Goal: Task Accomplishment & Management: Use online tool/utility

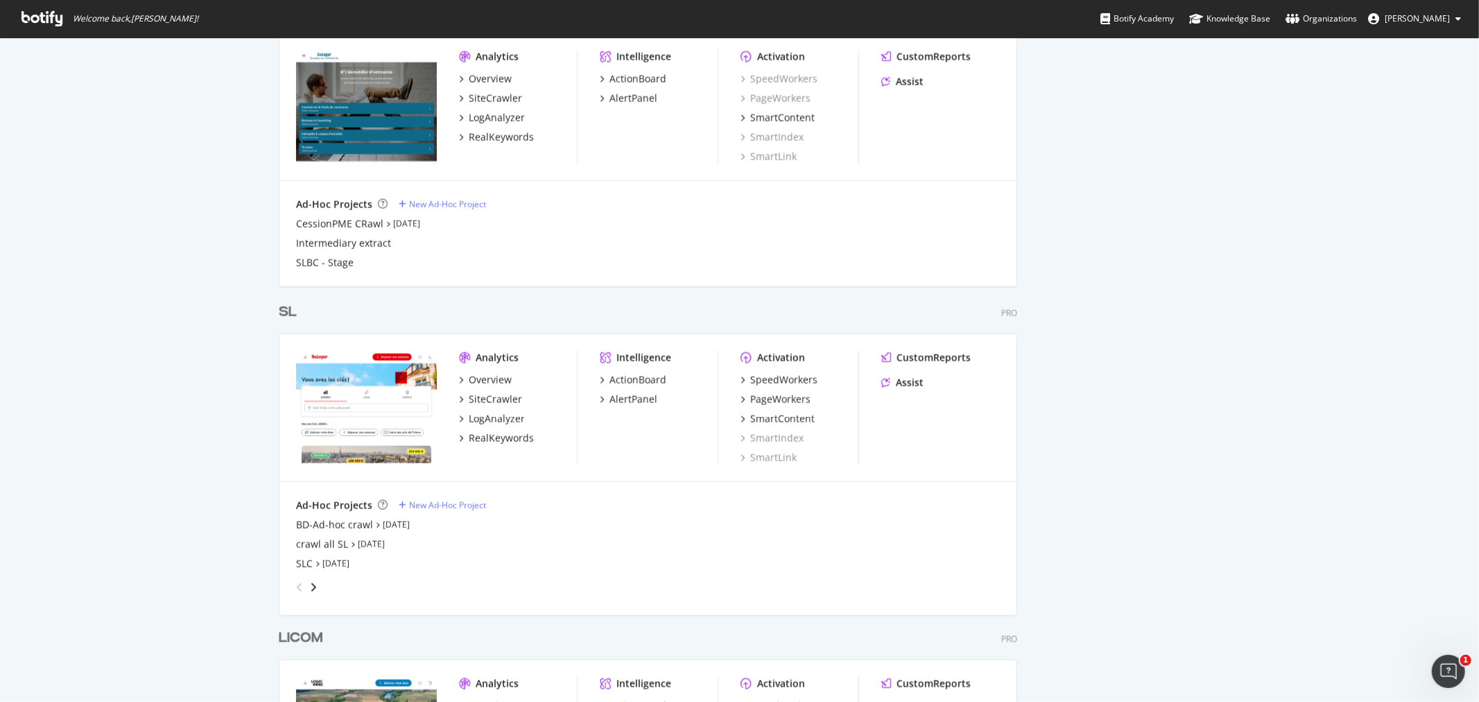
scroll to position [1630, 0]
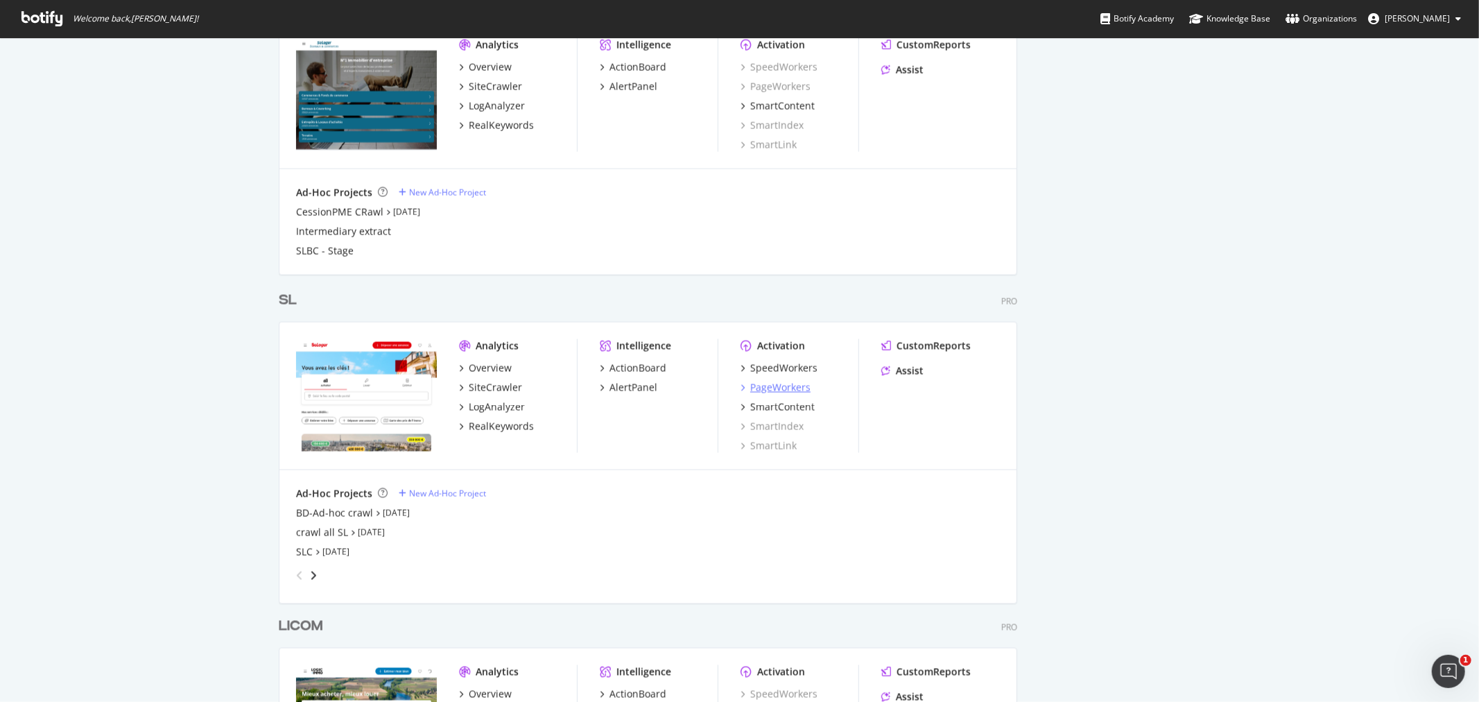
click at [786, 383] on div "PageWorkers" at bounding box center [780, 388] width 60 height 14
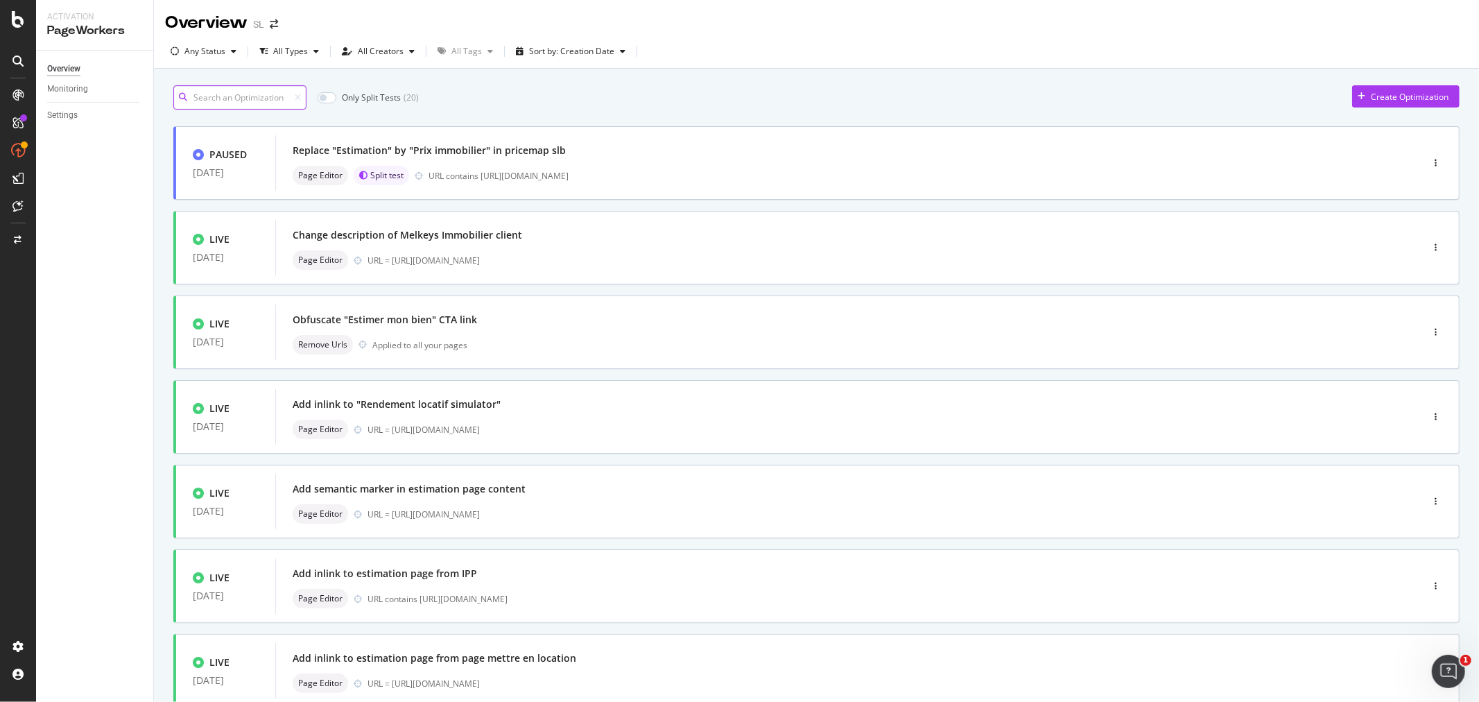
click at [229, 87] on input at bounding box center [239, 97] width 133 height 24
click at [264, 88] on input at bounding box center [239, 97] width 133 height 24
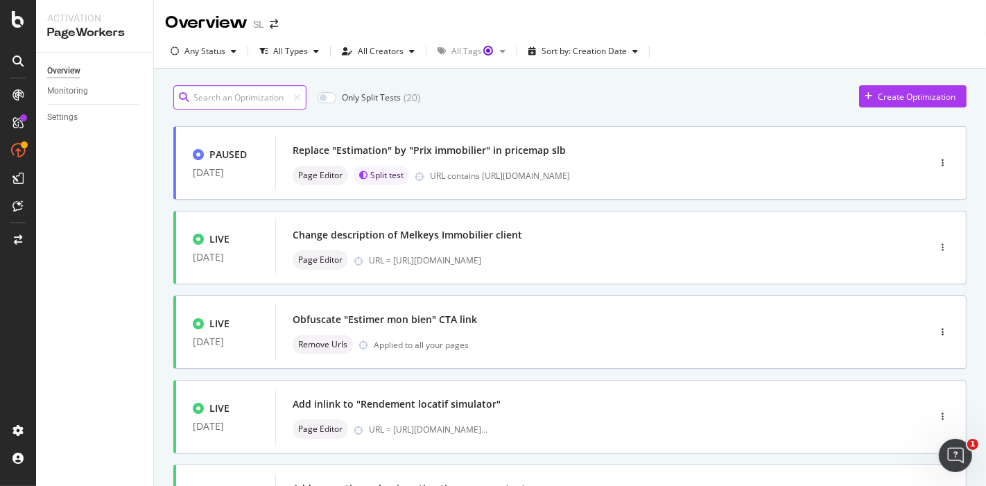
click at [232, 88] on input at bounding box center [239, 97] width 133 height 24
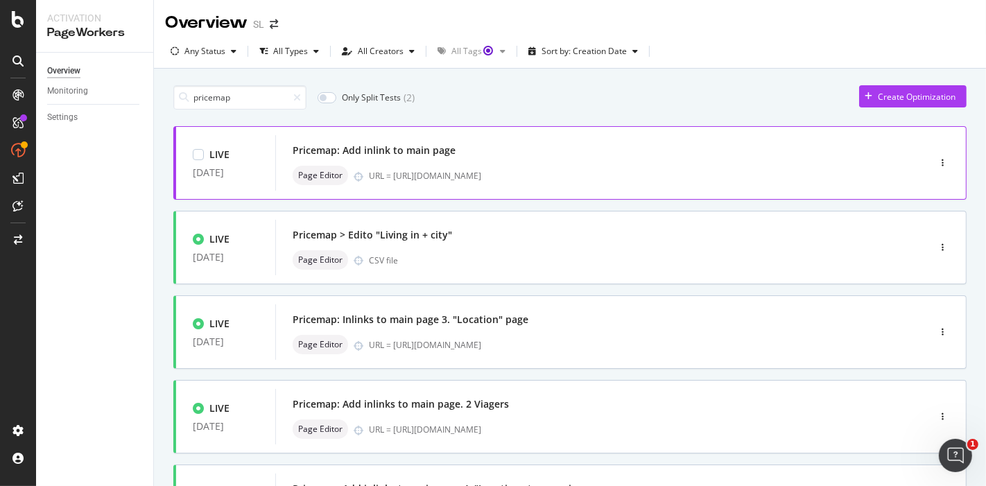
click at [501, 173] on div "URL = [URL][DOMAIN_NAME]" at bounding box center [619, 176] width 501 height 12
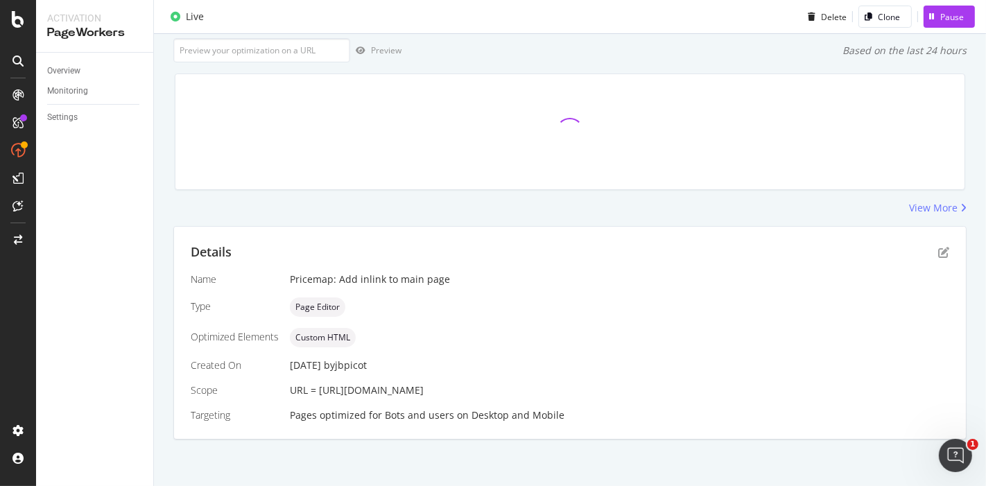
scroll to position [85, 0]
drag, startPoint x: 487, startPoint y: 388, endPoint x: 318, endPoint y: 390, distance: 168.5
click at [318, 390] on div "URL = [URL][DOMAIN_NAME]" at bounding box center [619, 390] width 659 height 14
copy span "[URL][DOMAIN_NAME]"
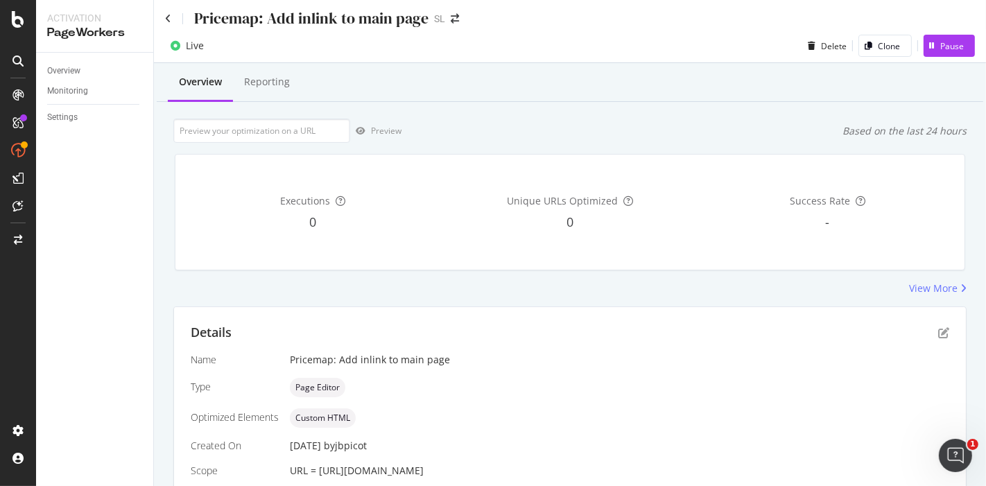
scroll to position [0, 0]
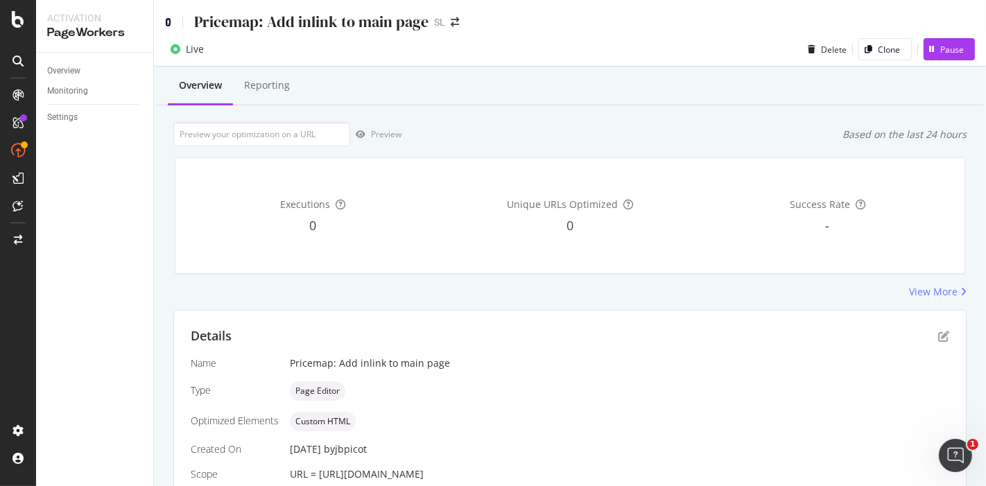
click at [167, 17] on icon at bounding box center [168, 22] width 6 height 10
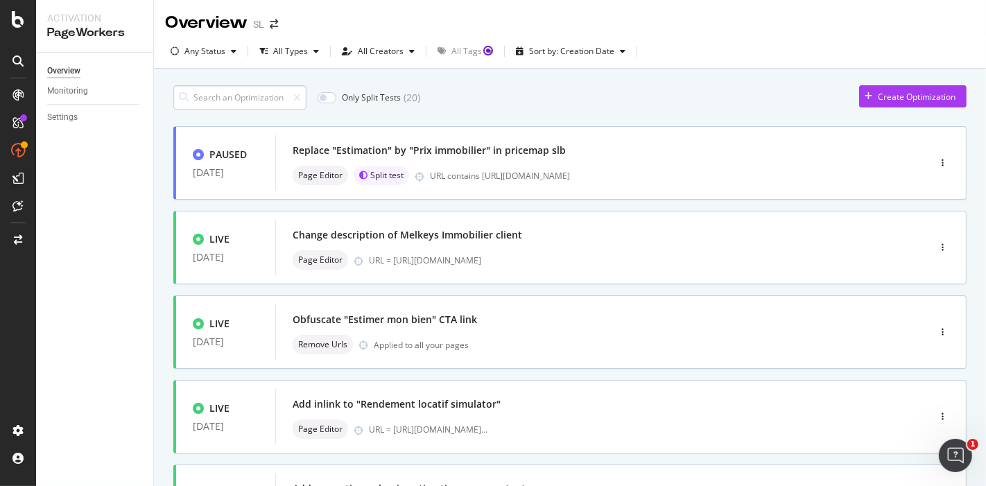
click at [273, 96] on input at bounding box center [239, 97] width 133 height 24
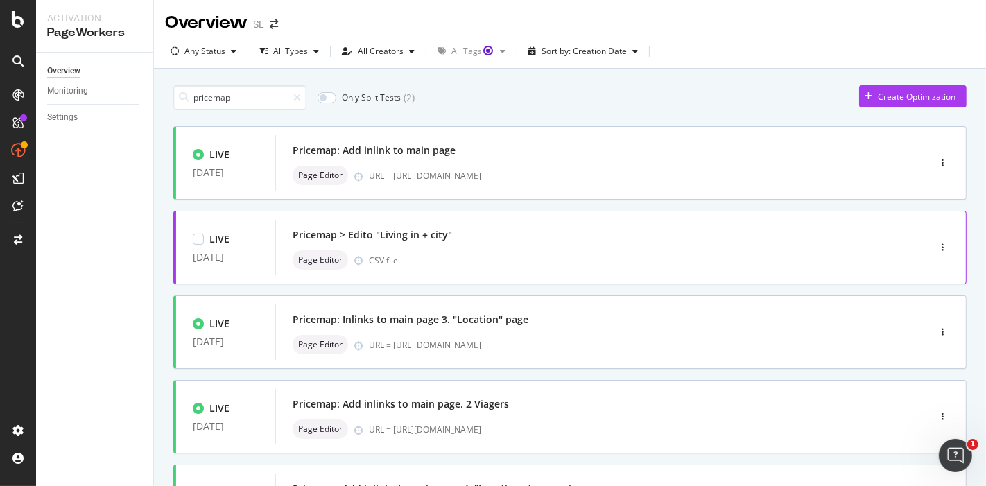
click at [430, 245] on div "Pricemap > Edito "Living in + city" Page Editor CSV file" at bounding box center [581, 247] width 577 height 44
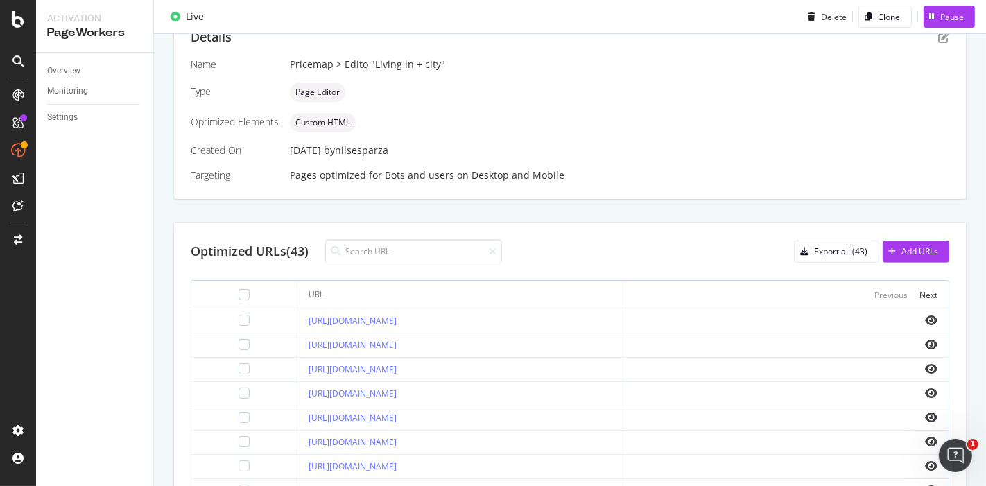
scroll to position [308, 0]
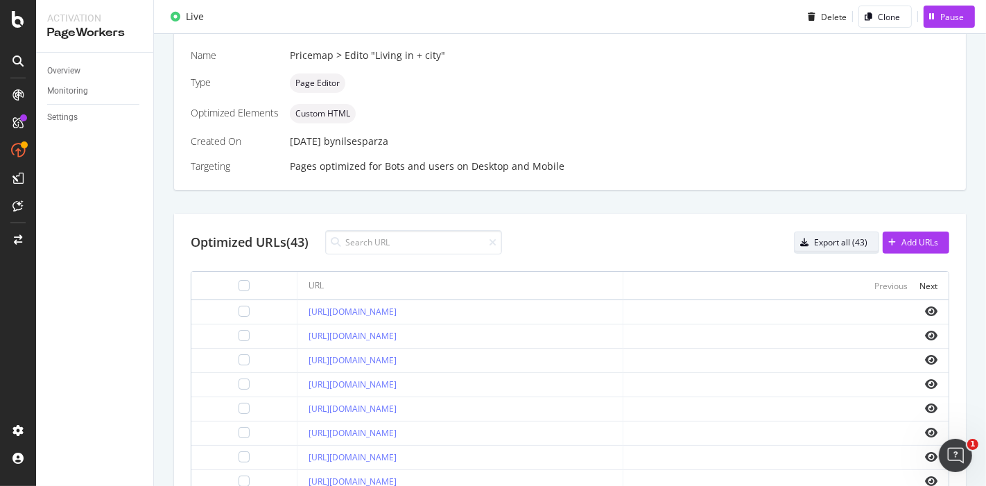
click at [826, 242] on div "Export all (43)" at bounding box center [840, 242] width 53 height 12
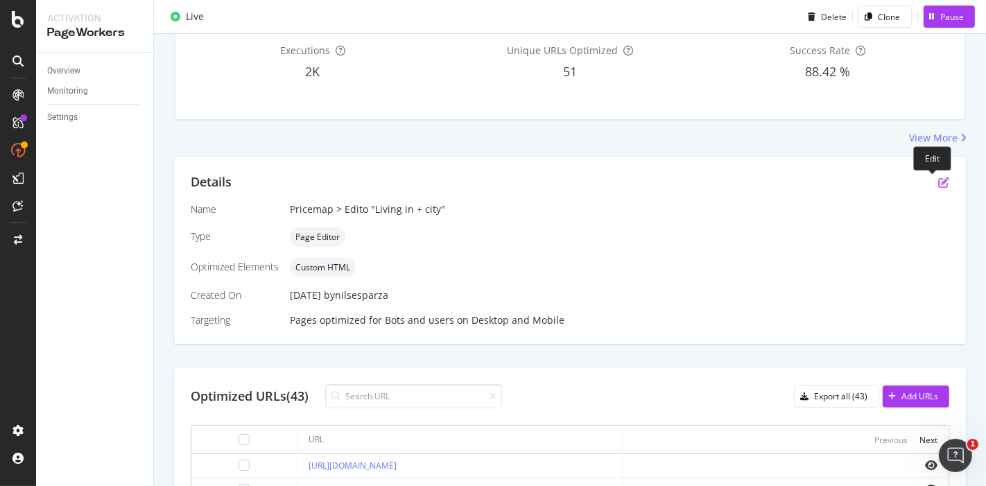
click at [938, 177] on icon "pen-to-square" at bounding box center [943, 182] width 11 height 11
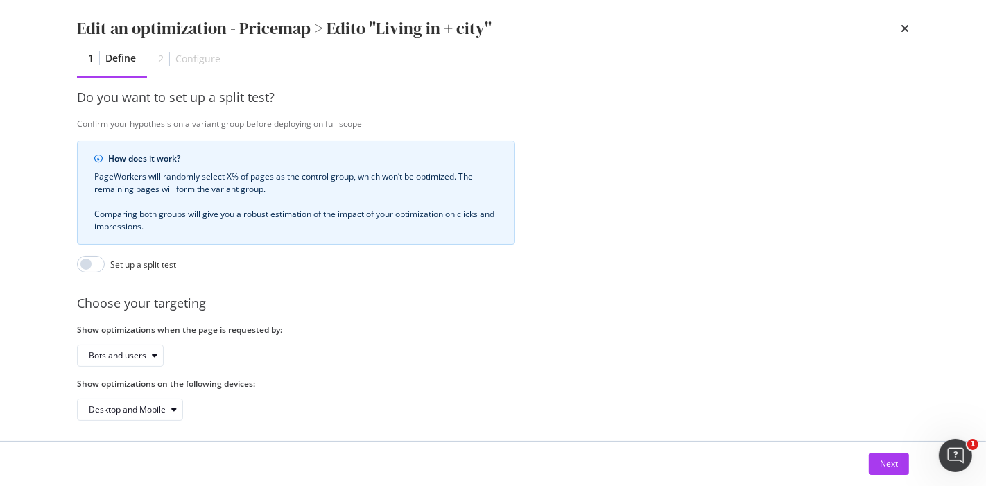
scroll to position [358, 0]
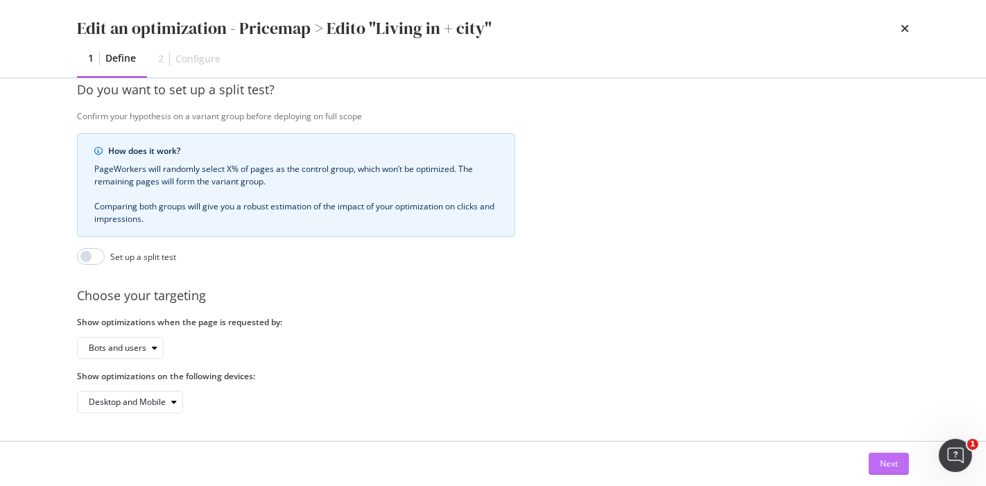
click at [889, 463] on div "Next" at bounding box center [889, 464] width 18 height 12
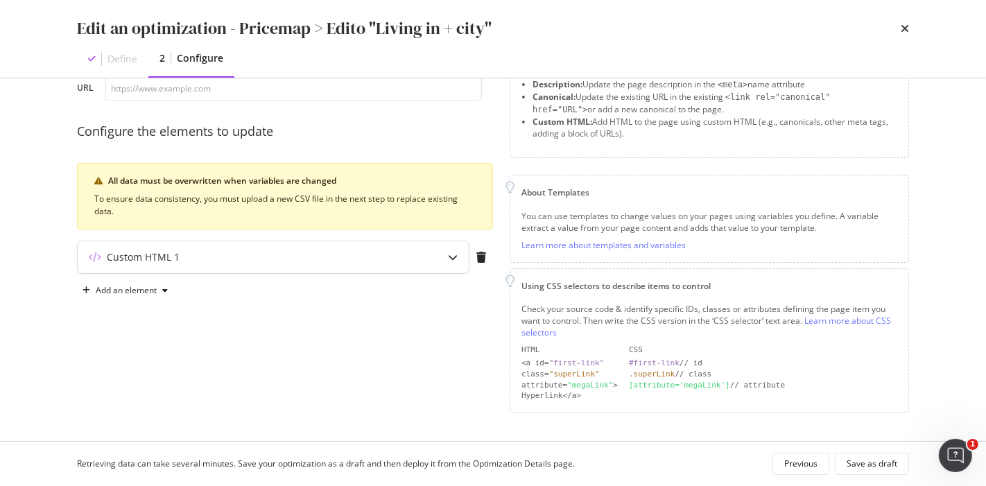
scroll to position [83, 0]
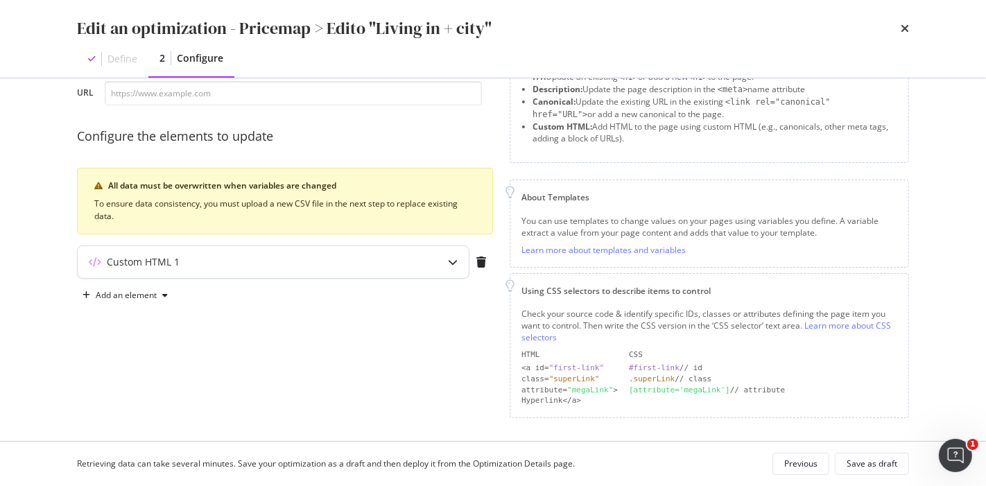
click at [244, 258] on div "Custom HTML 1" at bounding box center [246, 262] width 336 height 14
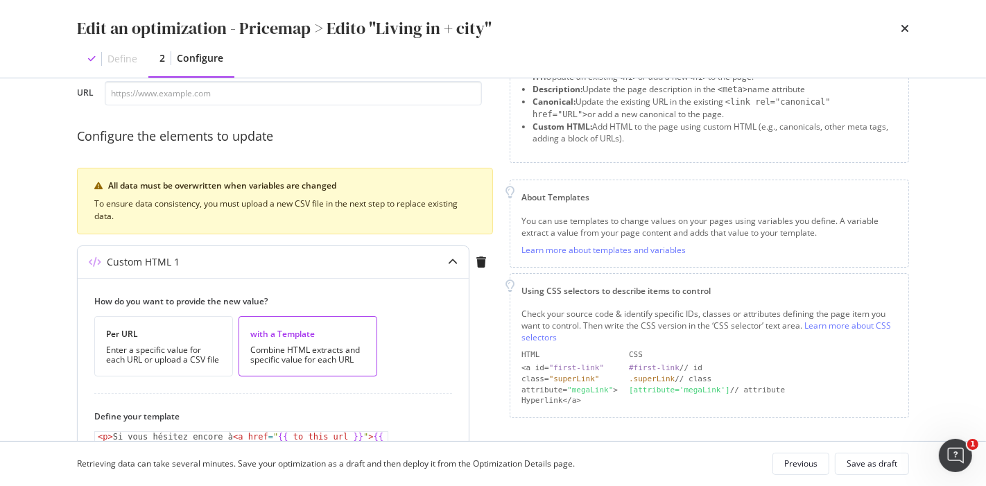
scroll to position [314, 0]
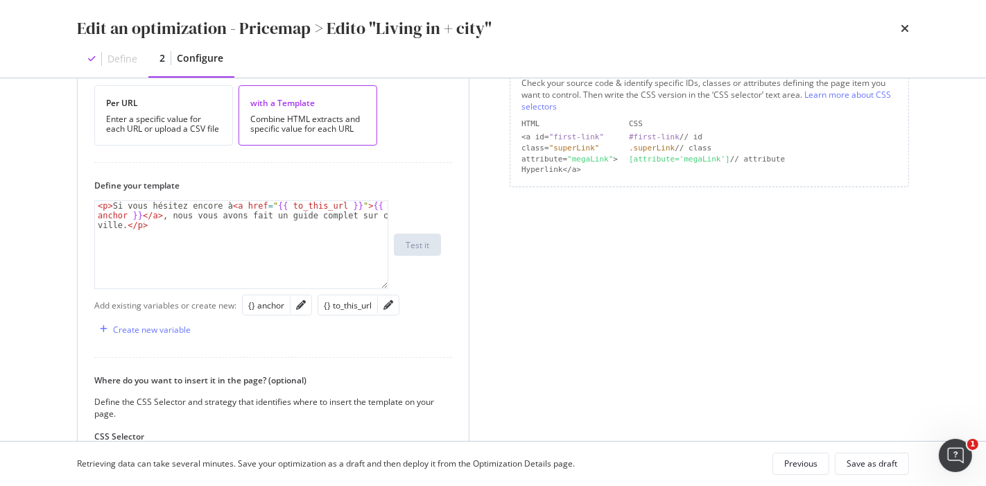
type textarea "<p>Si vous hésitez encore à <a href="{{ to_this_url }}">{{ anchor }}</a>, nous …"
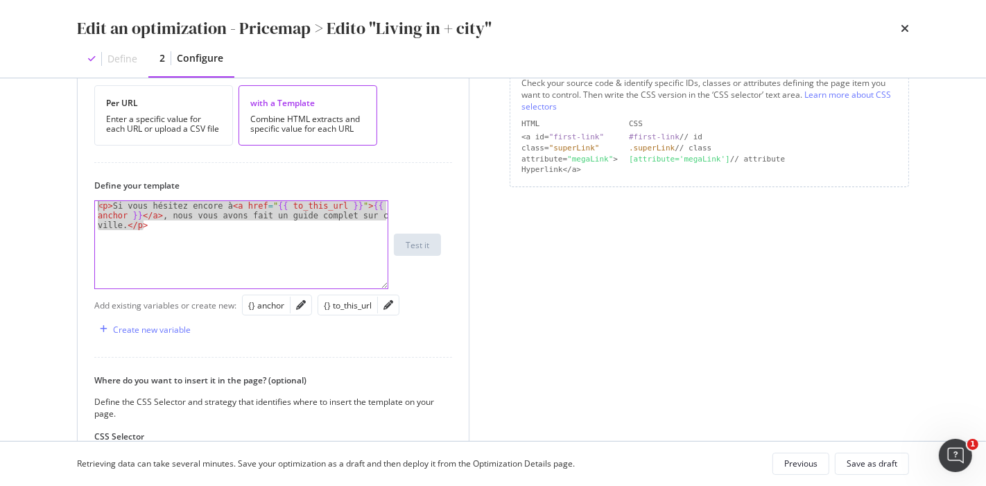
drag, startPoint x: 172, startPoint y: 232, endPoint x: 82, endPoint y: 189, distance: 100.1
click at [82, 189] on div "How do you want to provide the new value? Per URL Enter a specific value for ea…" at bounding box center [273, 314] width 391 height 535
